Goal: Task Accomplishment & Management: Complete application form

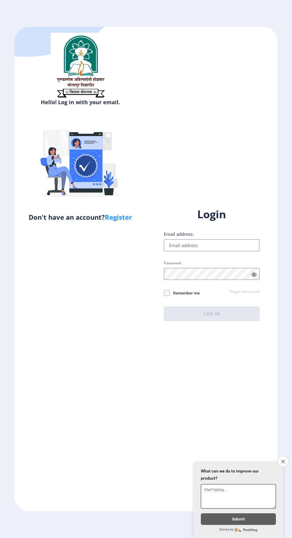
scroll to position [2, 0]
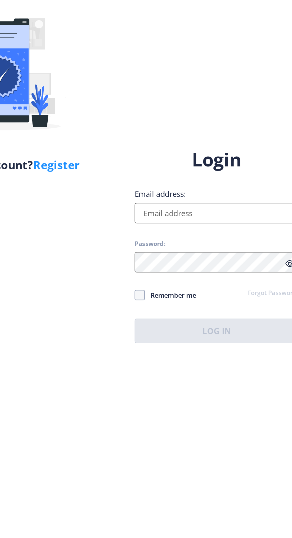
click at [204, 251] on input "Email address:" at bounding box center [212, 245] width 96 height 12
type input "[EMAIL_ADDRESS][DOMAIN_NAME]"
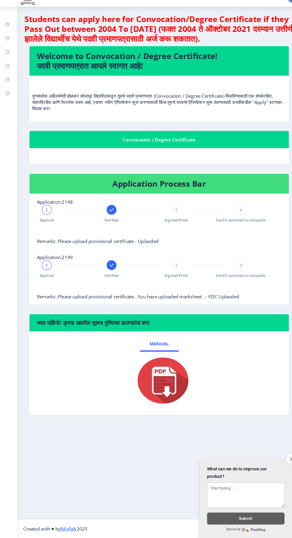
scroll to position [1, 0]
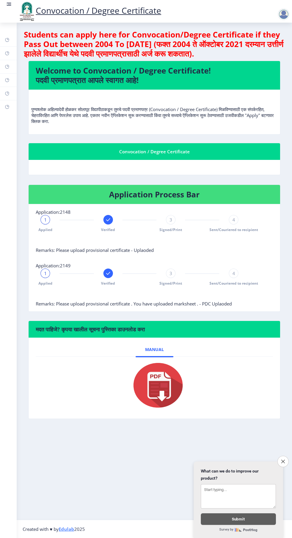
click at [9, 4] on rect at bounding box center [10, 4] width 4 height 1
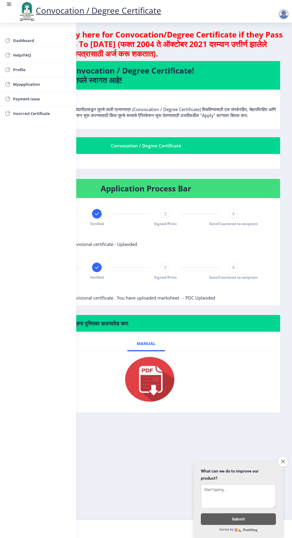
click at [39, 82] on span "Myapplication" at bounding box center [42, 84] width 58 height 7
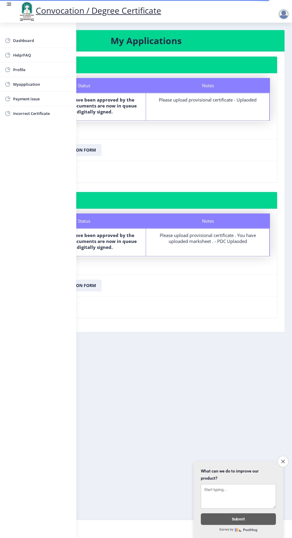
click at [9, 4] on rect at bounding box center [10, 4] width 4 height 1
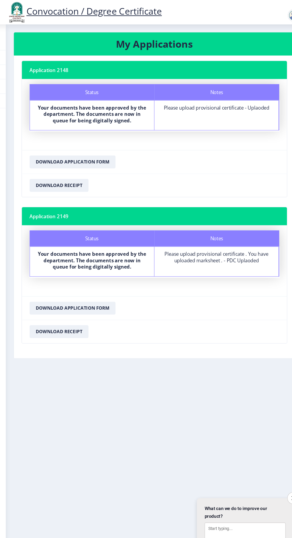
scroll to position [1, 0]
click at [201, 93] on div "Notes Please upload provisional certificate - Uplaoded" at bounding box center [211, 106] width 115 height 27
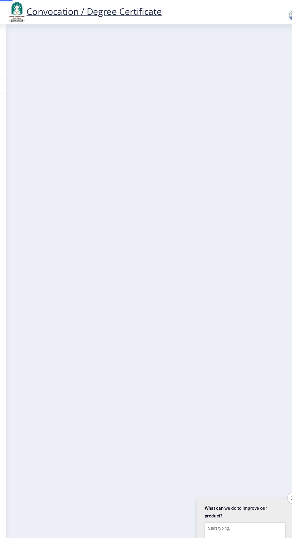
scroll to position [1, 0]
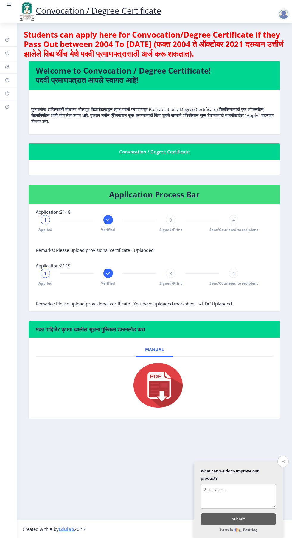
click at [9, 5] on rect at bounding box center [9, 5] width 4 height 1
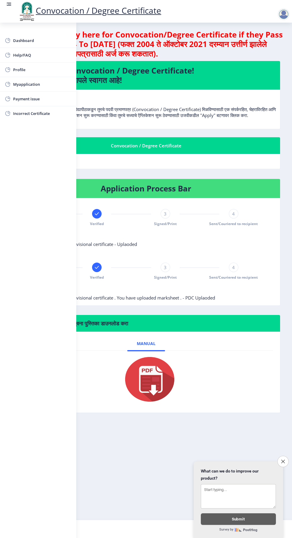
click at [38, 83] on span "Myapplication" at bounding box center [42, 84] width 58 height 7
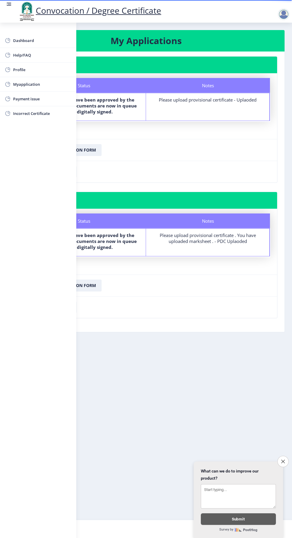
click at [7, 7] on rect at bounding box center [9, 4] width 6 height 6
